Goal: Transaction & Acquisition: Purchase product/service

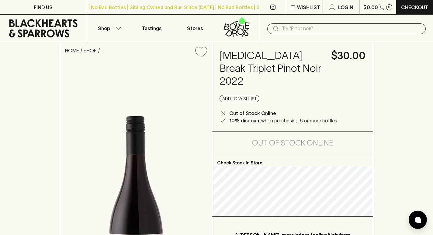
click at [300, 30] on input "text" at bounding box center [351, 29] width 139 height 10
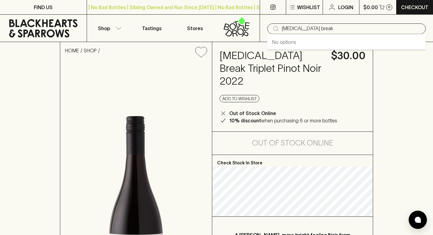
type input "[MEDICAL_DATA] break"
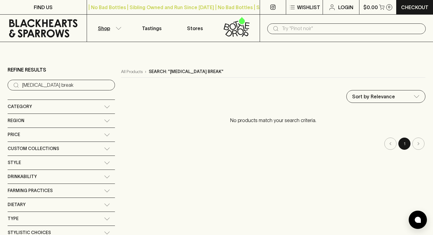
click at [52, 85] on input "[MEDICAL_DATA] break" at bounding box center [66, 85] width 88 height 10
click at [109, 27] on p "Shop" at bounding box center [104, 28] width 12 height 7
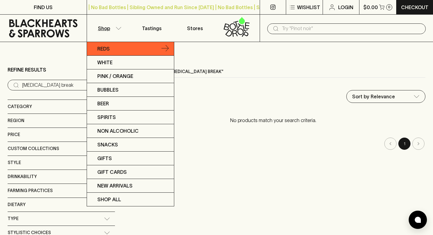
click at [105, 51] on p "Reds" at bounding box center [103, 48] width 12 height 7
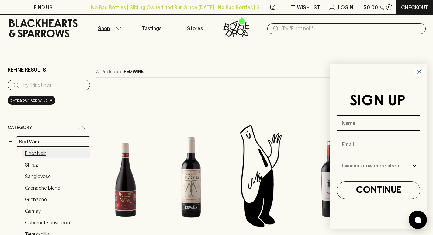
click at [37, 152] on link "Pinot Noir" at bounding box center [56, 153] width 68 height 10
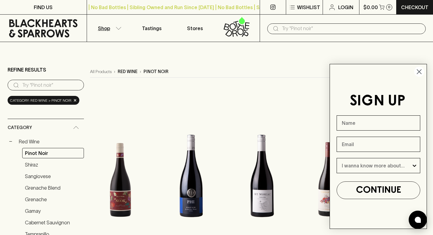
click at [419, 71] on icon "Close dialog" at bounding box center [419, 72] width 4 height 4
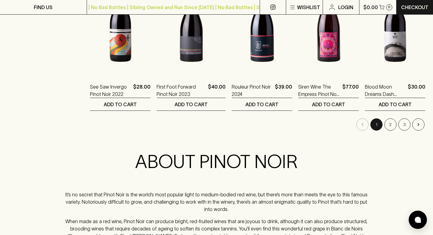
scroll to position [640, 0]
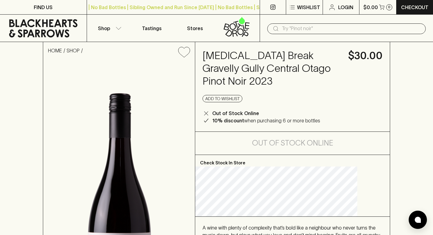
scroll to position [0, 0]
